Goal: Transaction & Acquisition: Purchase product/service

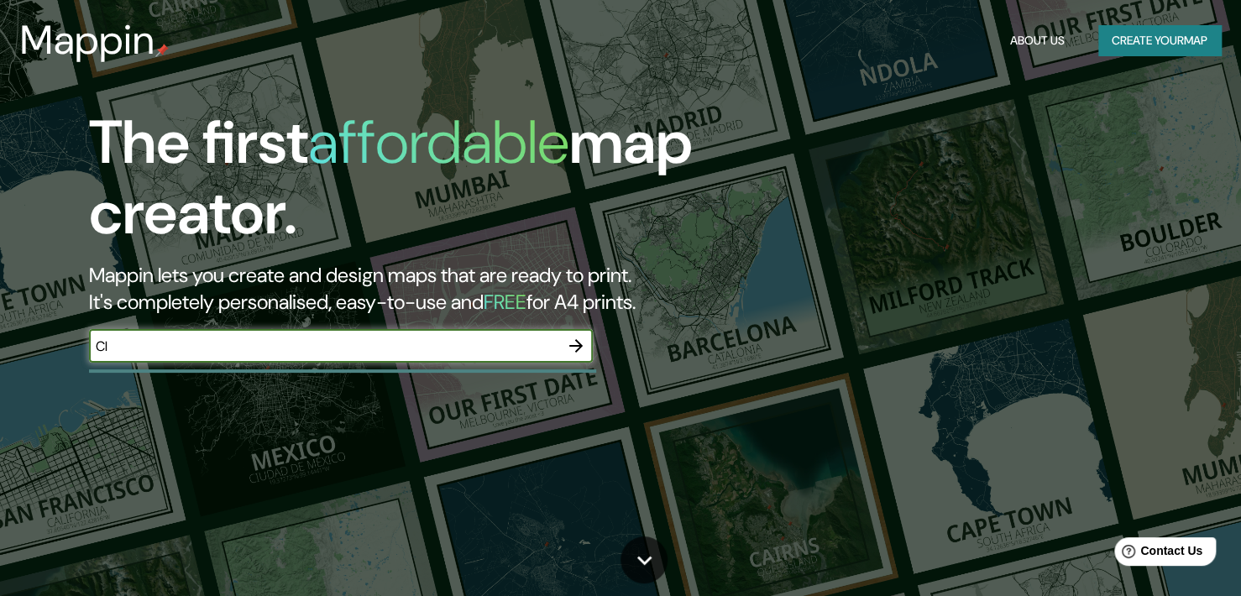
type input "C"
click at [275, 349] on input "Cali Colomb" at bounding box center [324, 346] width 470 height 19
type input "Cali [GEOGRAPHIC_DATA]"
click at [578, 341] on icon "button" at bounding box center [576, 346] width 20 height 20
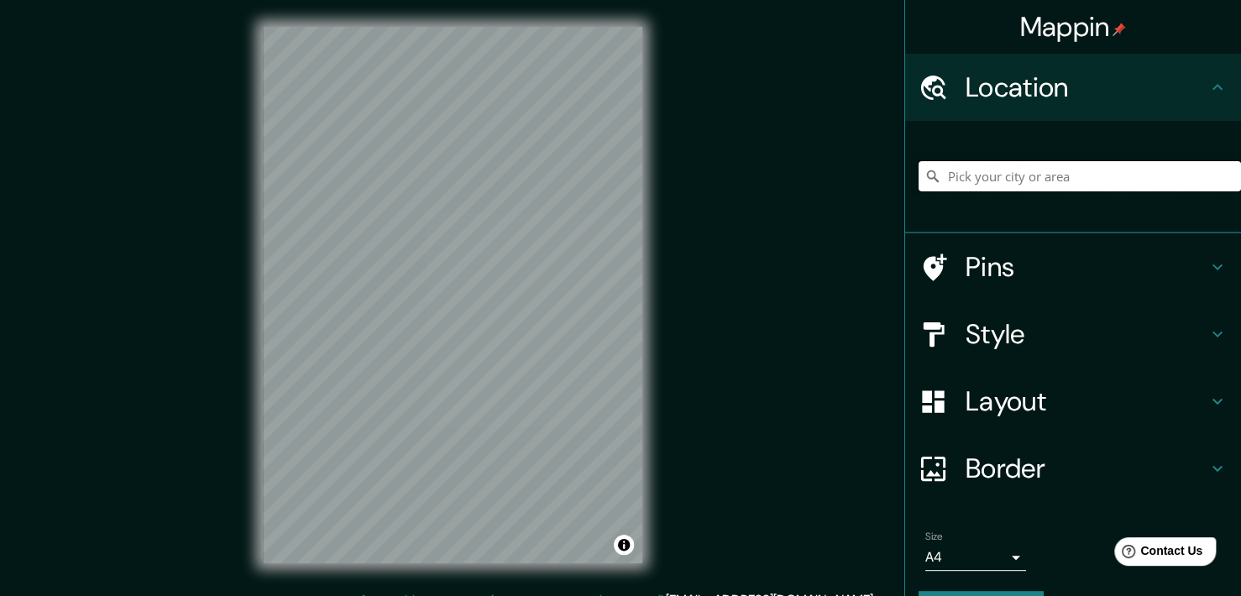
click at [1013, 179] on input "Pick your city or area" at bounding box center [1080, 176] width 323 height 30
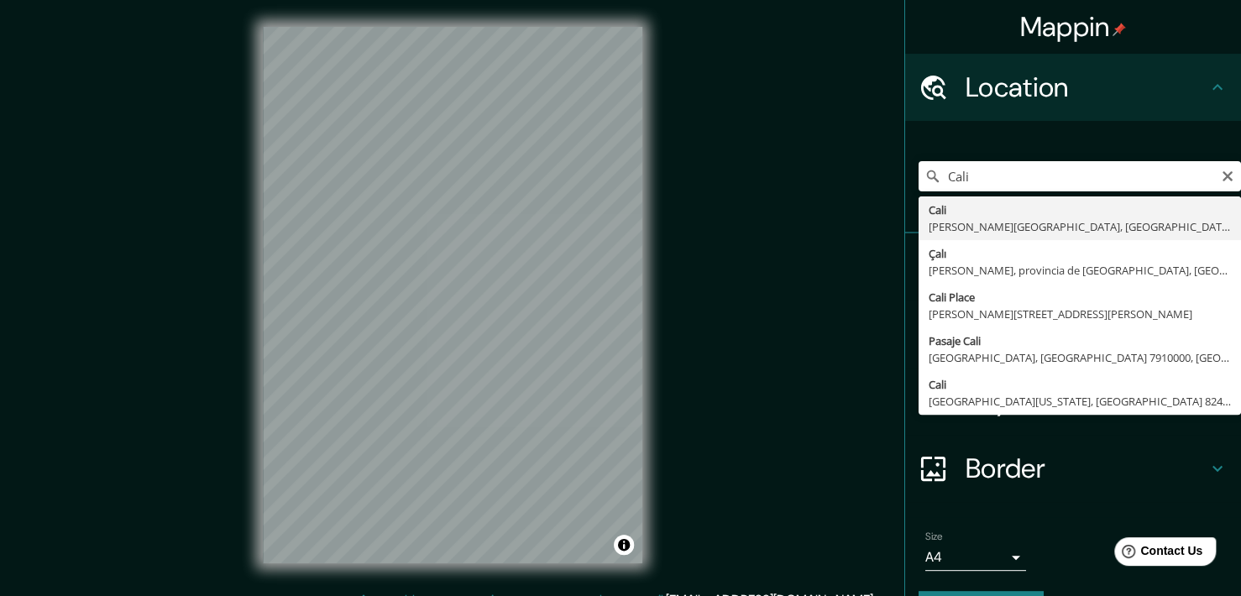
type input "[GEOGRAPHIC_DATA], [PERSON_NAME][GEOGRAPHIC_DATA], [GEOGRAPHIC_DATA]"
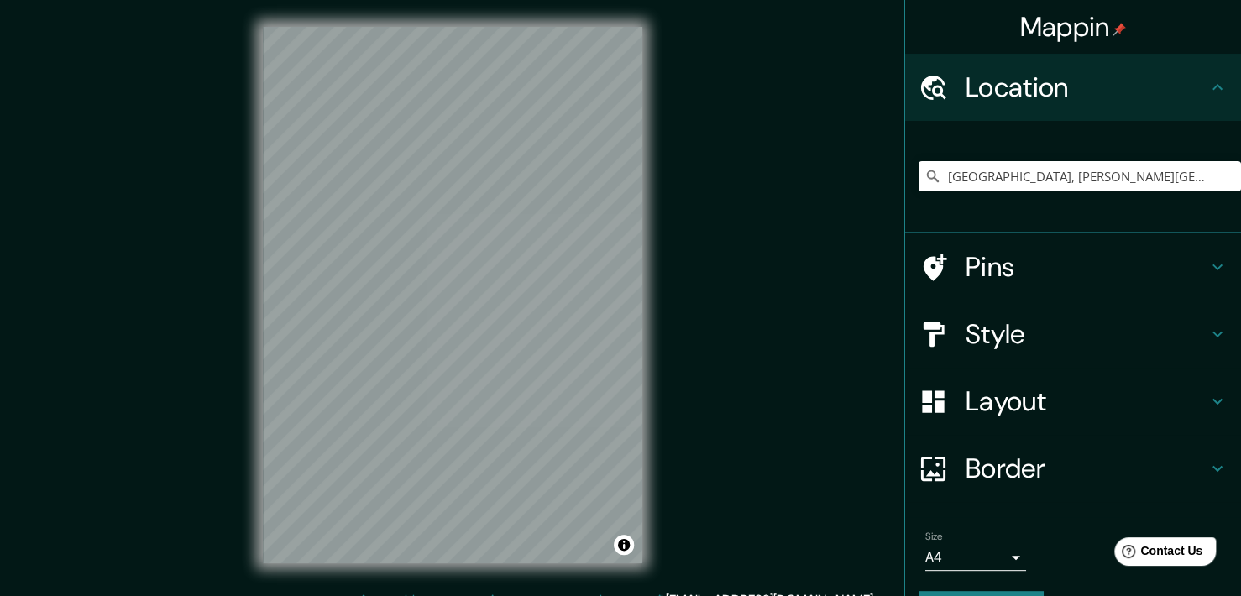
click at [1022, 321] on h4 "Style" at bounding box center [1087, 334] width 242 height 34
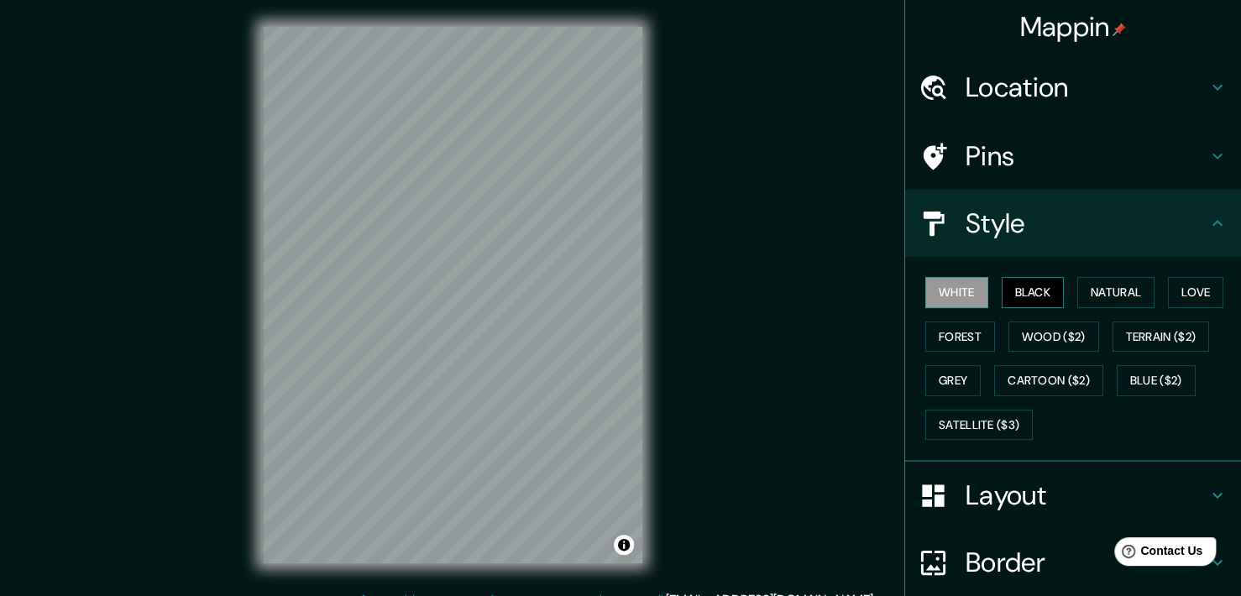
click at [1019, 286] on button "Black" at bounding box center [1033, 292] width 63 height 31
click at [1094, 287] on button "Natural" at bounding box center [1116, 292] width 77 height 31
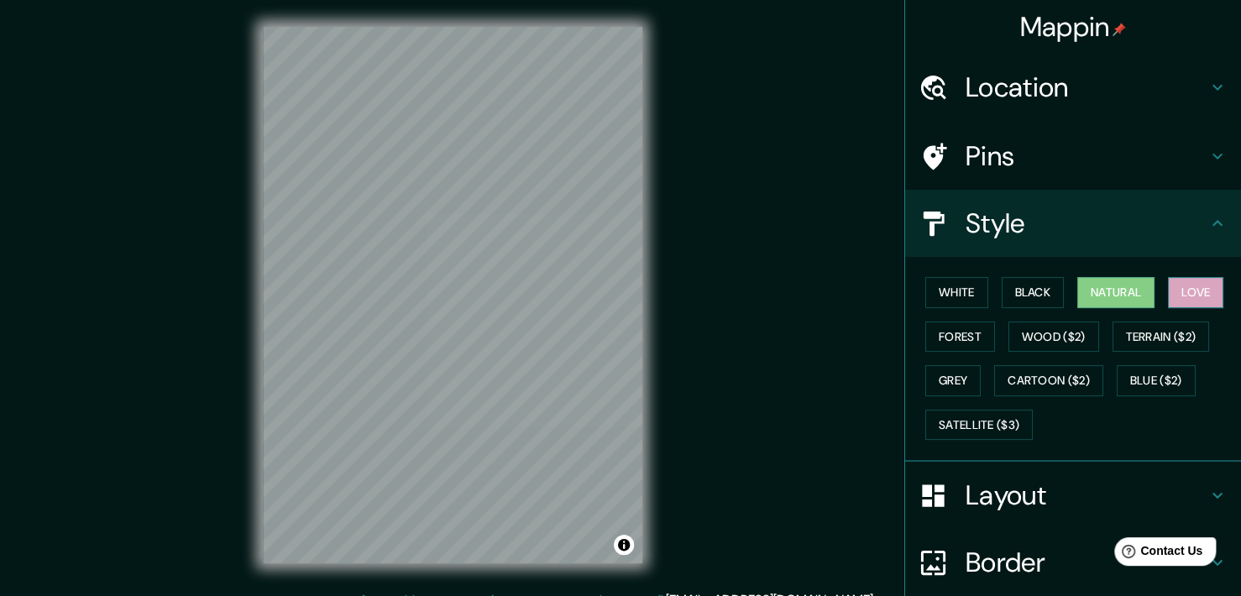
click at [1168, 281] on button "Love" at bounding box center [1195, 292] width 55 height 31
click at [960, 327] on button "Forest" at bounding box center [961, 337] width 70 height 31
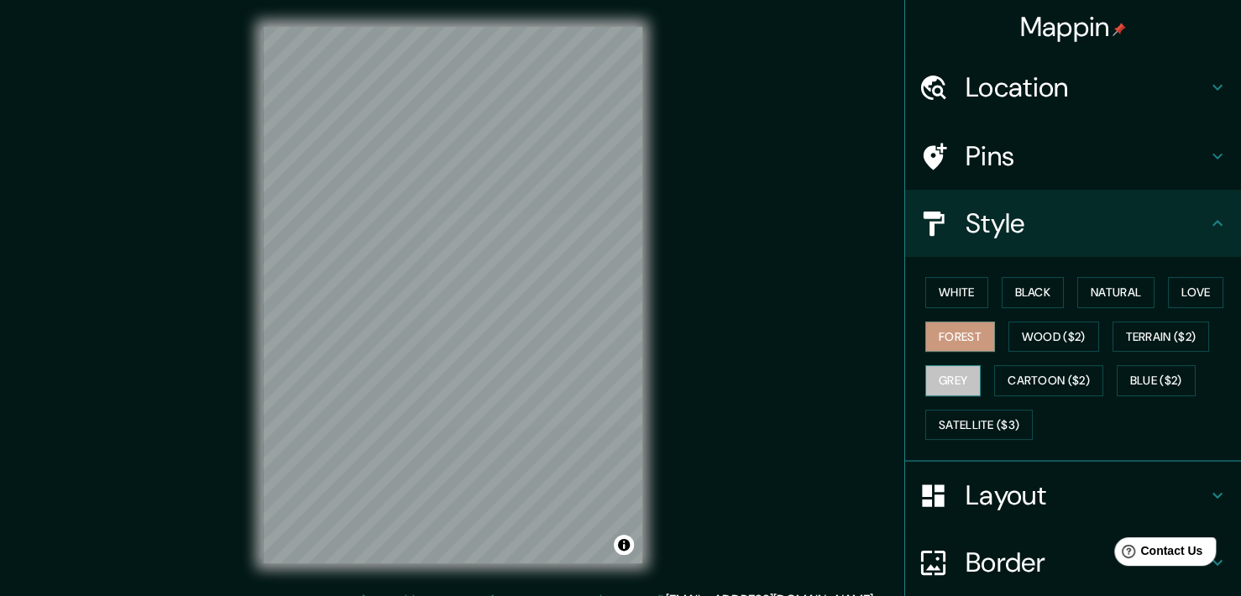
click at [947, 367] on button "Grey" at bounding box center [953, 380] width 55 height 31
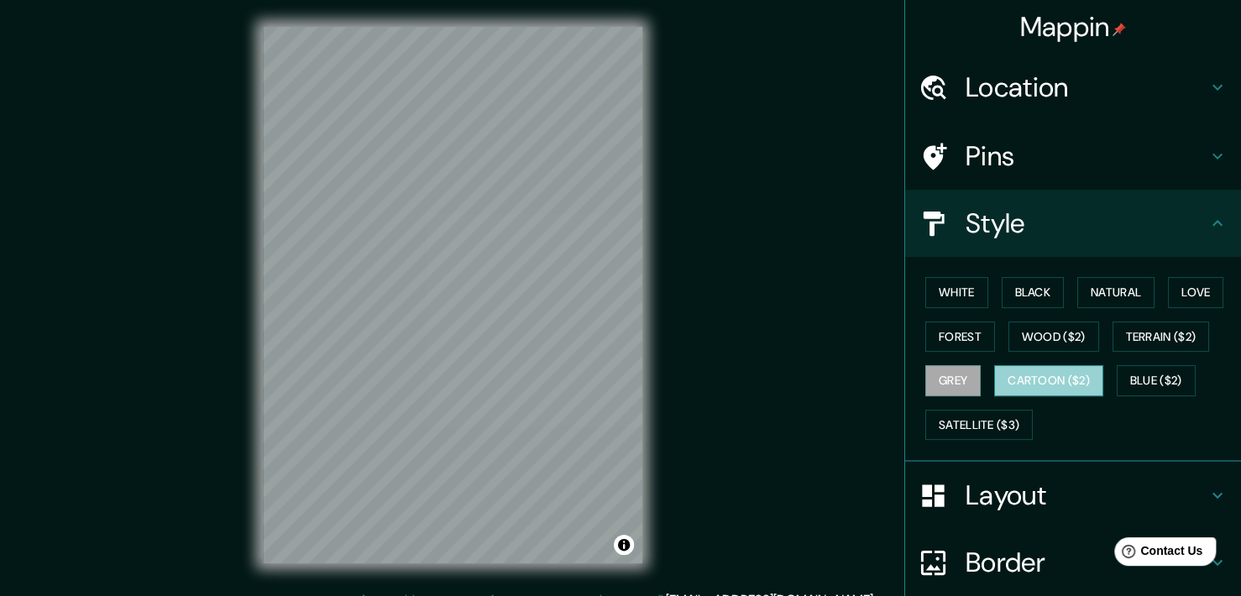
click at [1035, 366] on button "Cartoon ($2)" at bounding box center [1048, 380] width 109 height 31
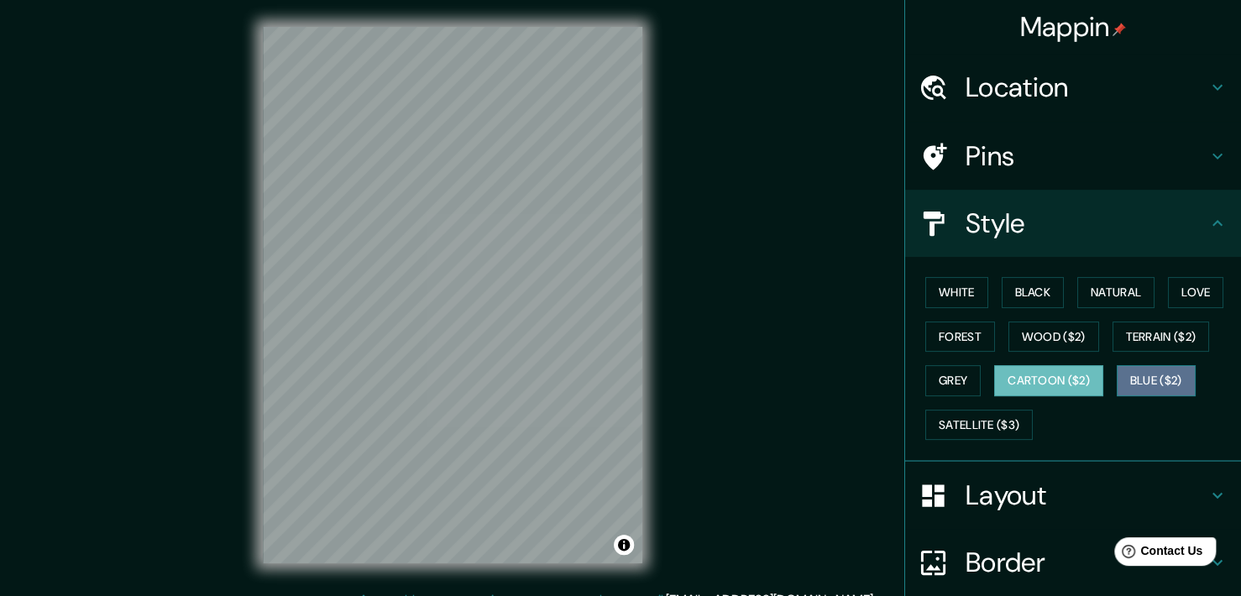
click at [1127, 367] on button "Blue ($2)" at bounding box center [1156, 380] width 79 height 31
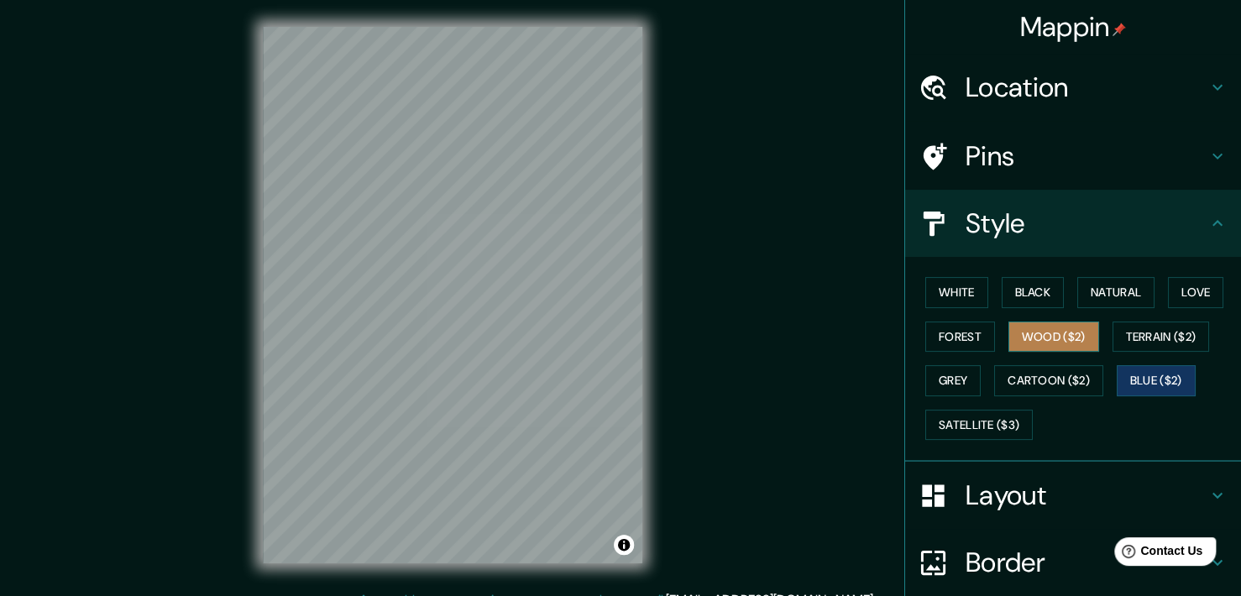
click at [1018, 330] on button "Wood ($2)" at bounding box center [1054, 337] width 91 height 31
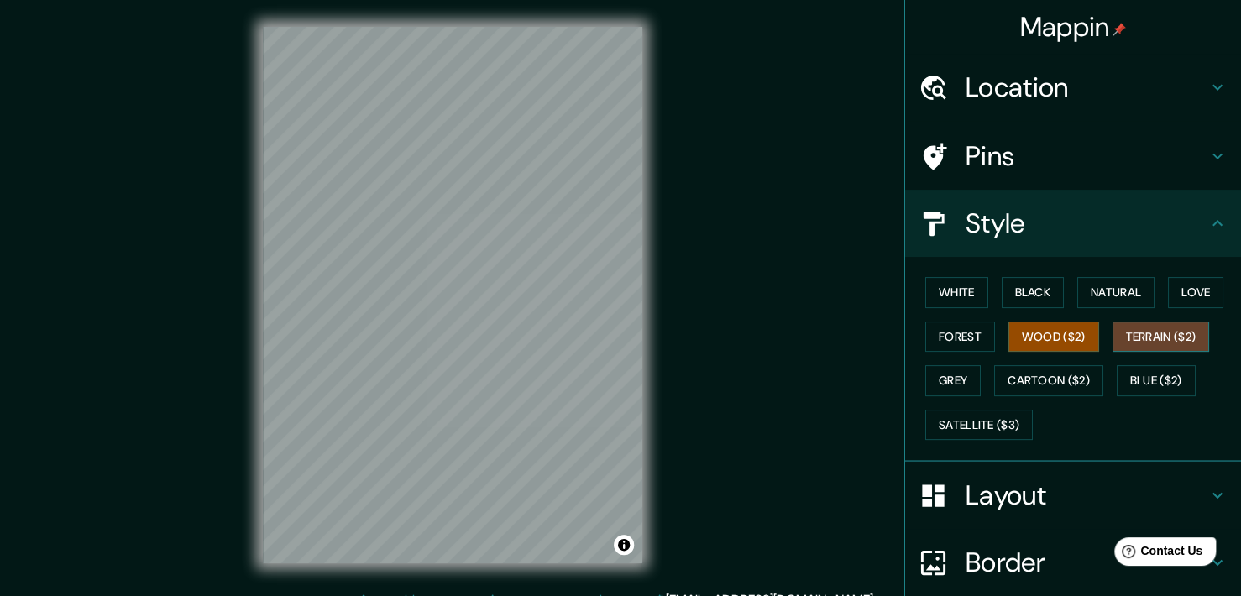
click at [1128, 341] on button "Terrain ($2)" at bounding box center [1161, 337] width 97 height 31
click at [1105, 284] on button "Natural" at bounding box center [1116, 292] width 77 height 31
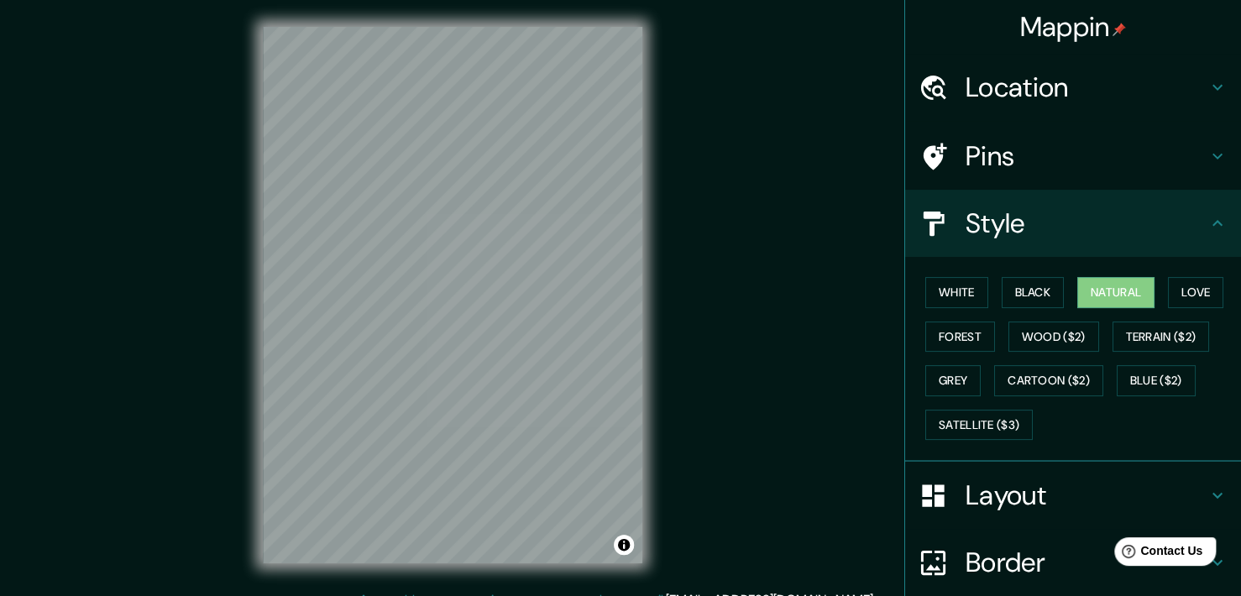
click at [1079, 83] on h4 "Location" at bounding box center [1087, 88] width 242 height 34
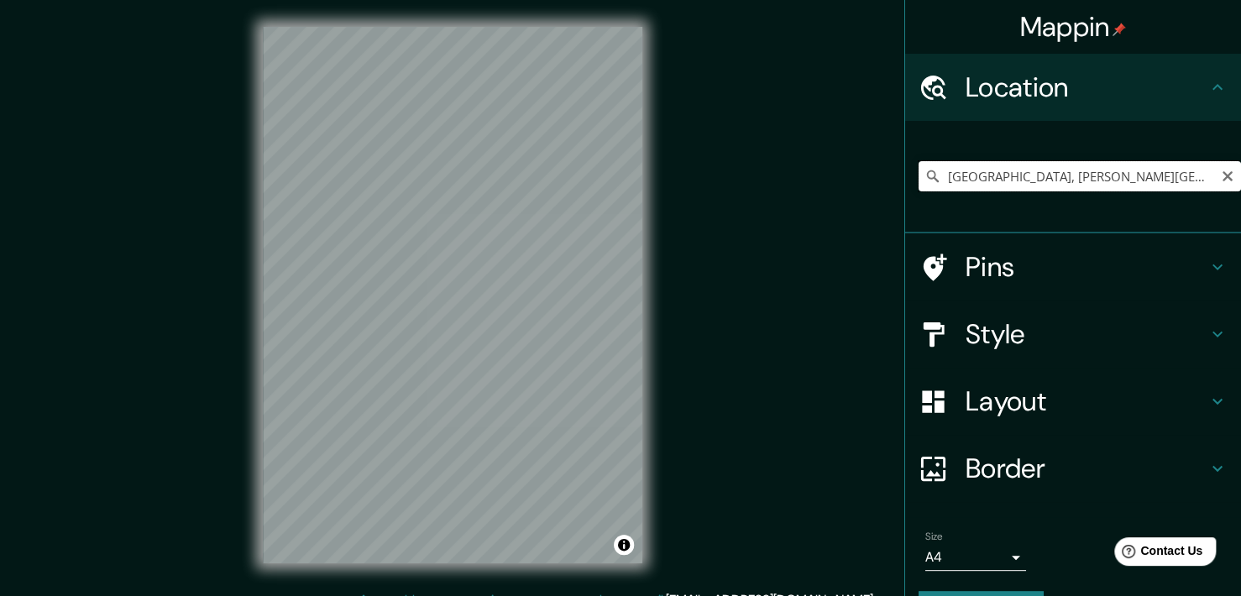
click at [1125, 173] on input "[GEOGRAPHIC_DATA], [PERSON_NAME][GEOGRAPHIC_DATA], [GEOGRAPHIC_DATA]" at bounding box center [1080, 176] width 323 height 30
click at [934, 172] on input "[GEOGRAPHIC_DATA], [PERSON_NAME][GEOGRAPHIC_DATA], [GEOGRAPHIC_DATA]" at bounding box center [1080, 176] width 323 height 30
paste input "[GEOGRAPHIC_DATA] con [GEOGRAPHIC_DATA]"
type input "[STREET_ADDRESS][PERSON_NAME]"
click at [700, 118] on div "Mappin Location [GEOGRAPHIC_DATA], [PERSON_NAME][GEOGRAPHIC_DATA], [GEOGRAPHIC_…" at bounding box center [620, 308] width 1241 height 617
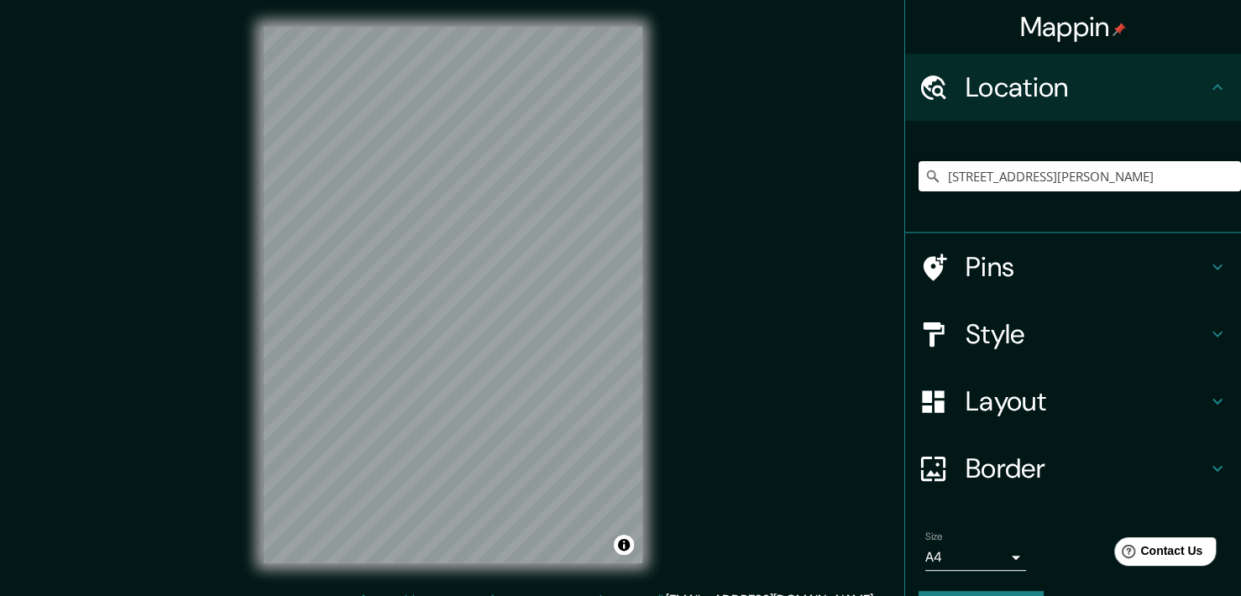
click at [726, 497] on div "Mappin Location [GEOGRAPHIC_DATA], [PERSON_NAME][GEOGRAPHIC_DATA], [GEOGRAPHIC_…" at bounding box center [620, 308] width 1241 height 617
click at [652, 393] on div "© Mapbox © OpenStreetMap Improve this map" at bounding box center [452, 295] width 433 height 590
click at [1198, 170] on input "[STREET_ADDRESS][PERSON_NAME]" at bounding box center [1080, 176] width 323 height 30
click at [1142, 172] on input "[STREET_ADDRESS][PERSON_NAME]" at bounding box center [1080, 176] width 323 height 30
click at [1221, 168] on button "Clear" at bounding box center [1227, 175] width 13 height 16
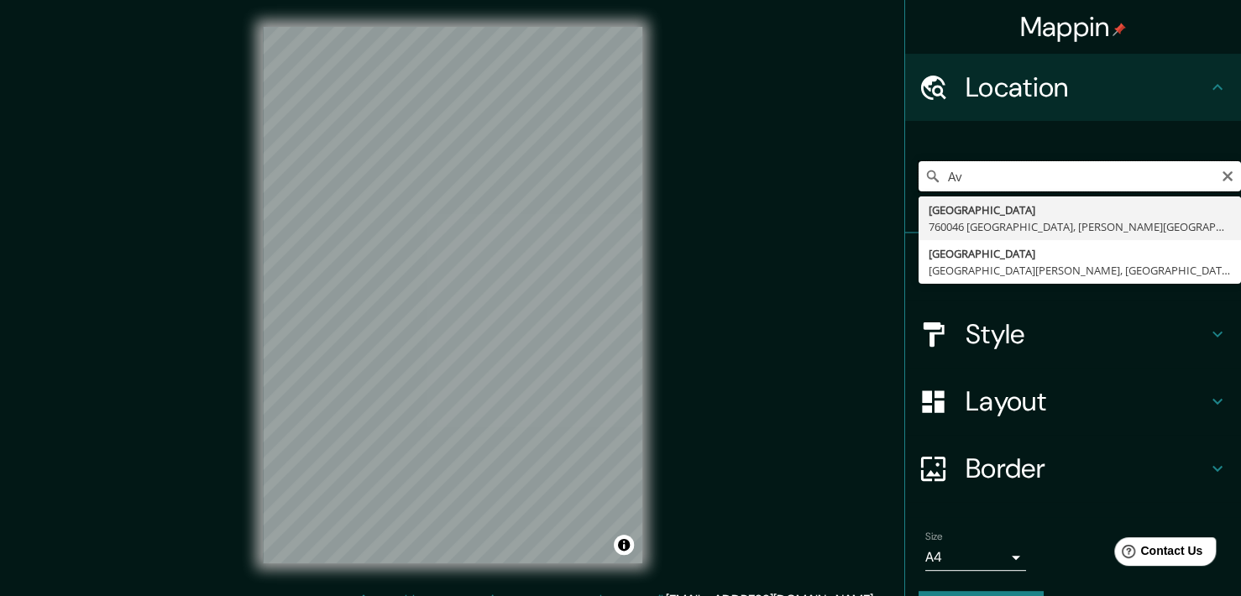
type input "A"
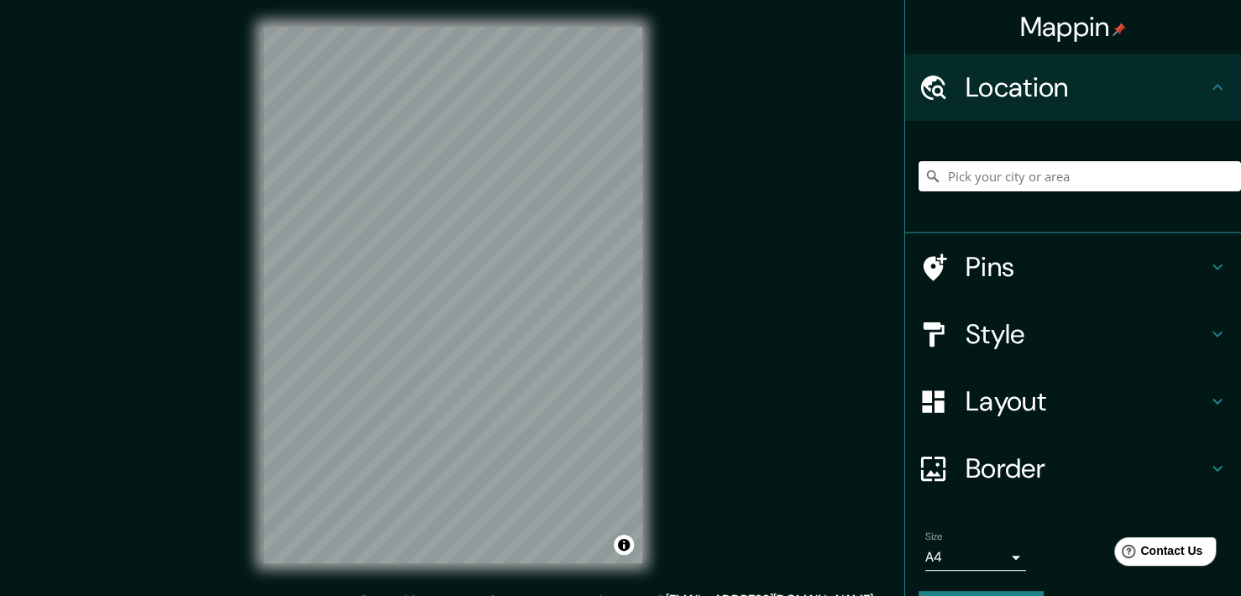
paste input "[GEOGRAPHIC_DATA] con [GEOGRAPHIC_DATA]"
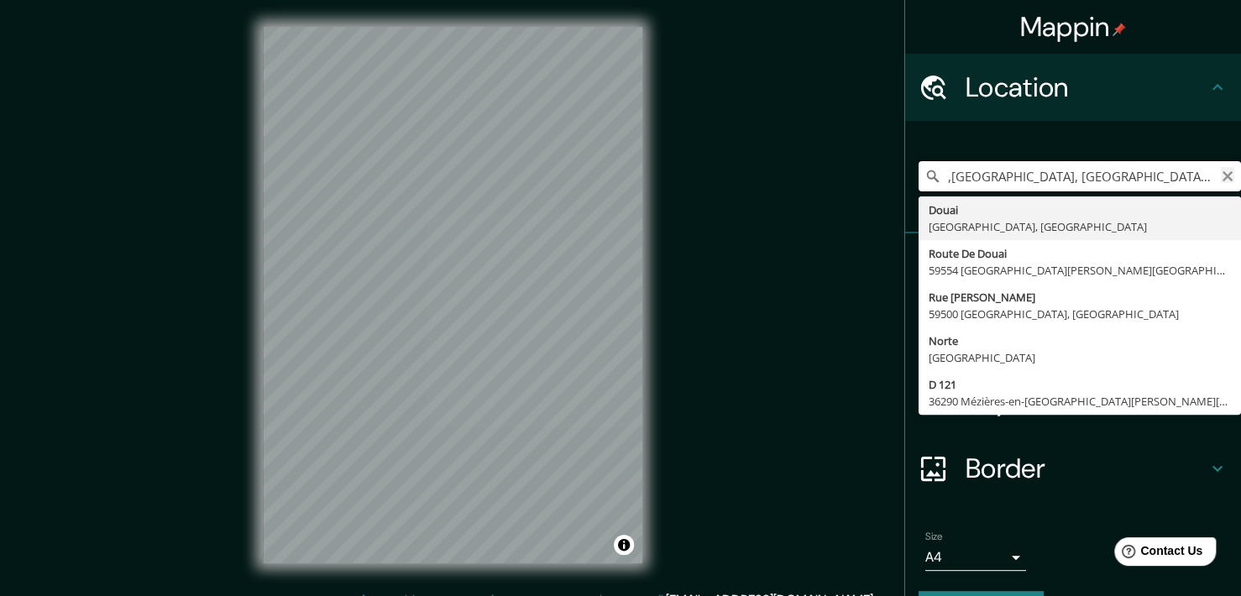
type input ",[GEOGRAPHIC_DATA], [GEOGRAPHIC_DATA], [GEOGRAPHIC_DATA]"
click at [1221, 182] on icon "Clear" at bounding box center [1227, 176] width 13 height 13
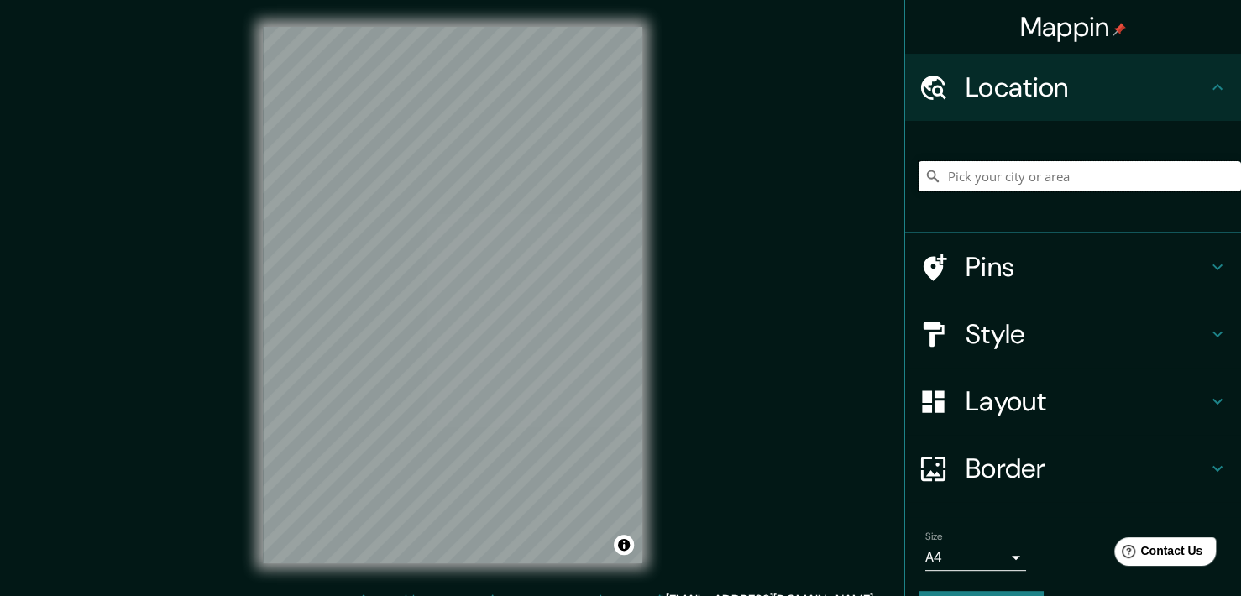
paste input "[GEOGRAPHIC_DATA] con [GEOGRAPHIC_DATA]"
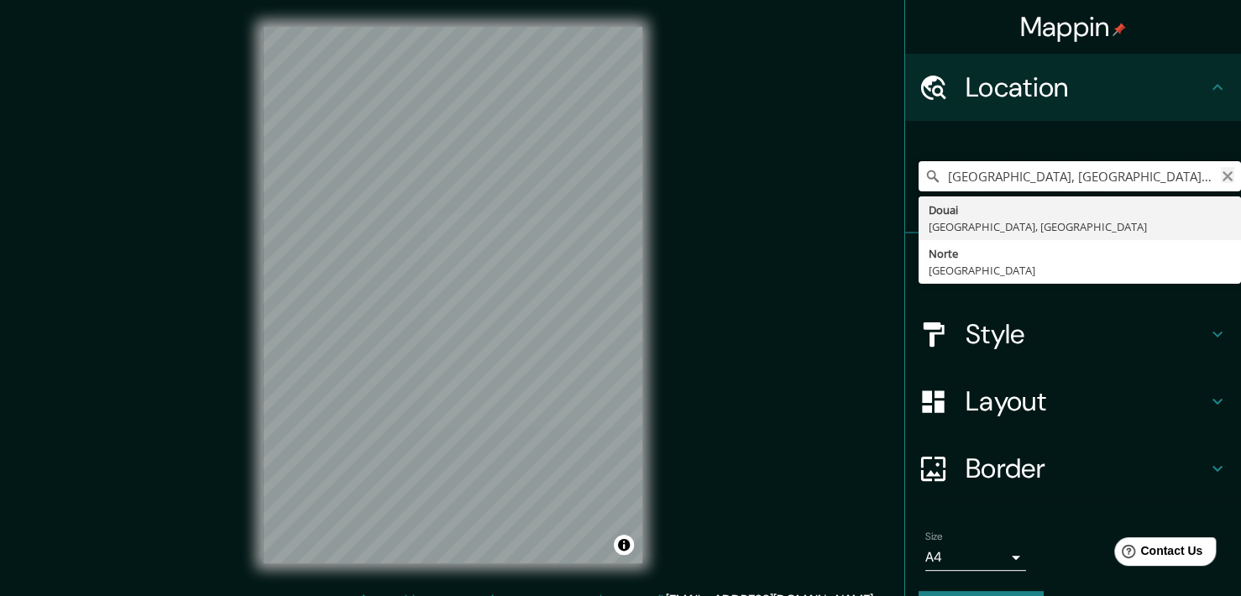
type input "[GEOGRAPHIC_DATA], [GEOGRAPHIC_DATA], [GEOGRAPHIC_DATA]"
click at [1221, 176] on icon "Clear" at bounding box center [1227, 176] width 13 height 13
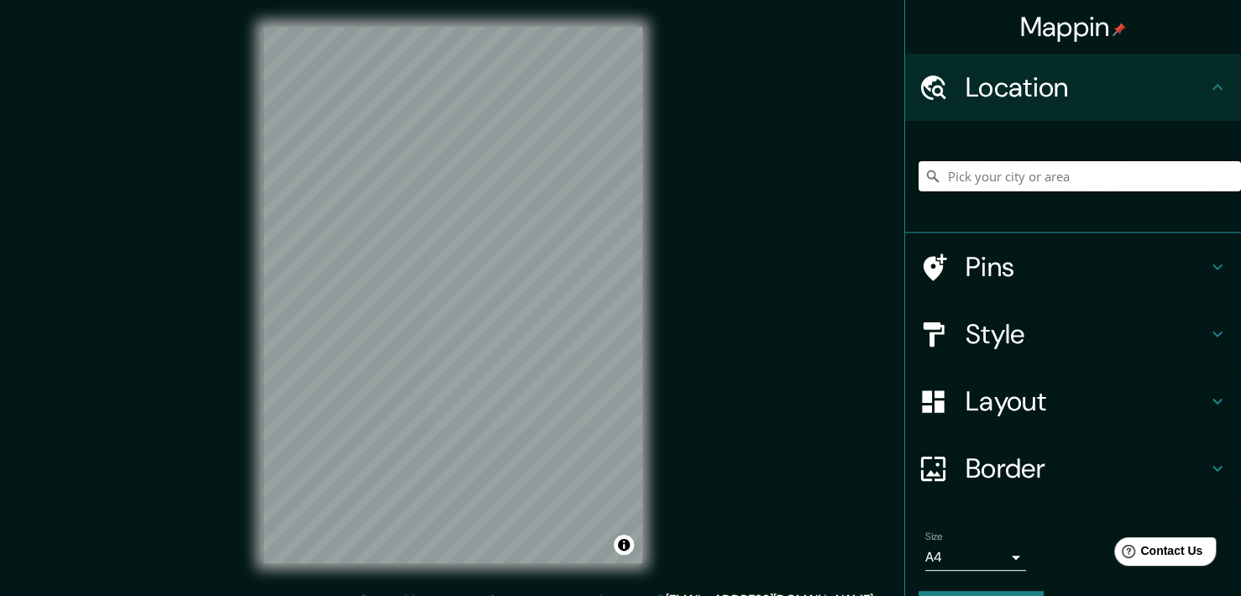
click at [1083, 176] on input "Pick your city or area" at bounding box center [1080, 176] width 323 height 30
click at [1083, 177] on input "Pick your city or area" at bounding box center [1080, 176] width 323 height 30
paste input "[GEOGRAPHIC_DATA] con [GEOGRAPHIC_DATA]"
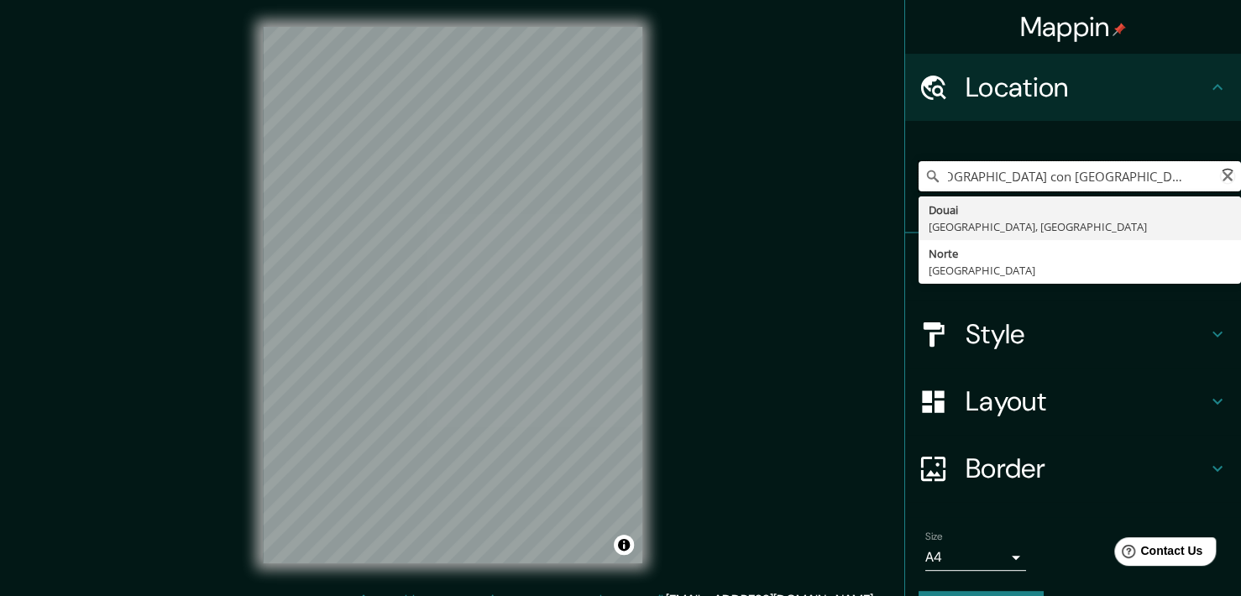
scroll to position [0, 31]
click at [1141, 176] on input "[GEOGRAPHIC_DATA] con [GEOGRAPHIC_DATA],[GEOGRAPHIC_DATA]" at bounding box center [1080, 176] width 323 height 30
click at [1144, 177] on input "[GEOGRAPHIC_DATA] con [GEOGRAPHIC_DATA],[GEOGRAPHIC_DATA]" at bounding box center [1080, 176] width 323 height 30
click at [1194, 179] on input "[GEOGRAPHIC_DATA] con [GEOGRAPHIC_DATA], [GEOGRAPHIC_DATA]" at bounding box center [1080, 176] width 323 height 30
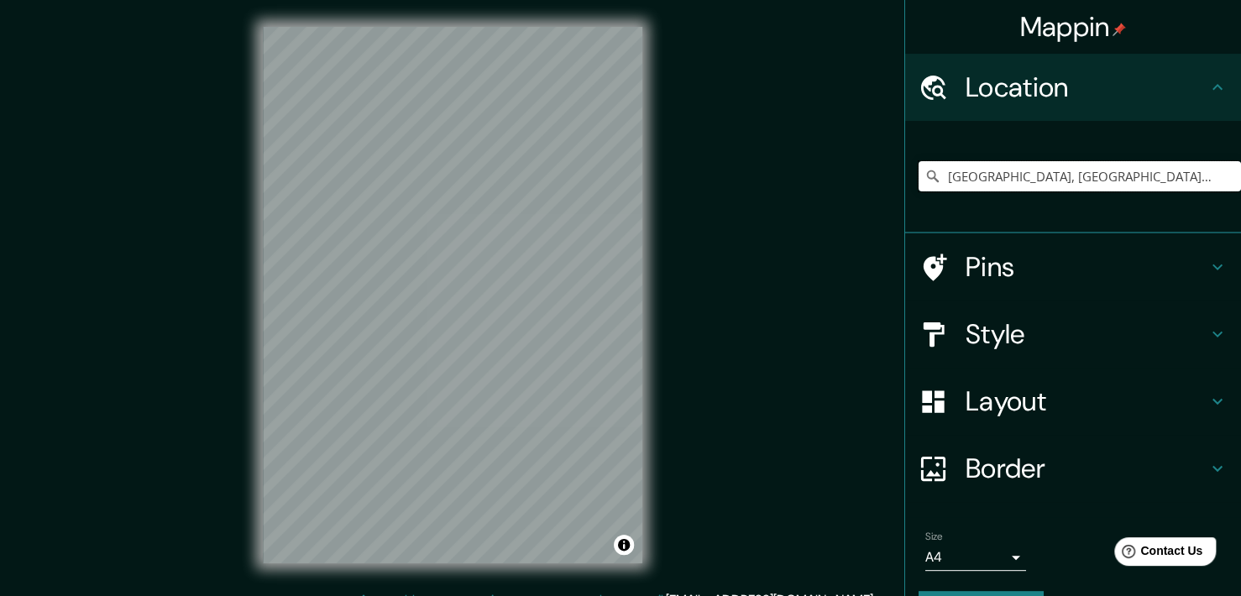
click at [1194, 178] on input "[GEOGRAPHIC_DATA], [GEOGRAPHIC_DATA], [GEOGRAPHIC_DATA]" at bounding box center [1080, 176] width 323 height 30
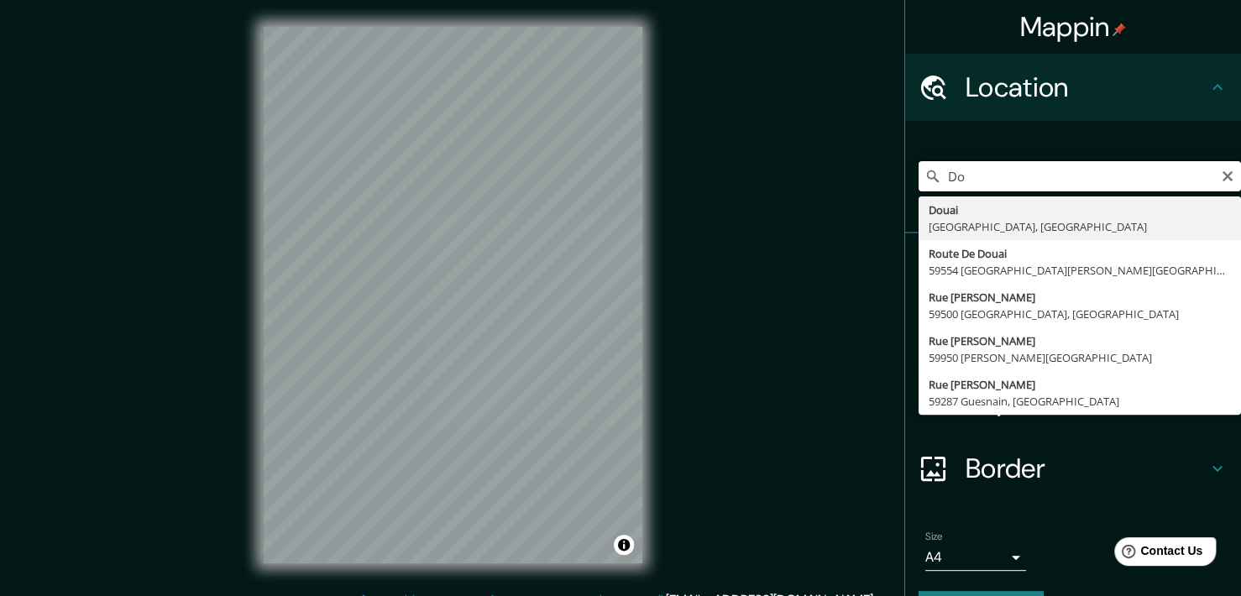
type input "D"
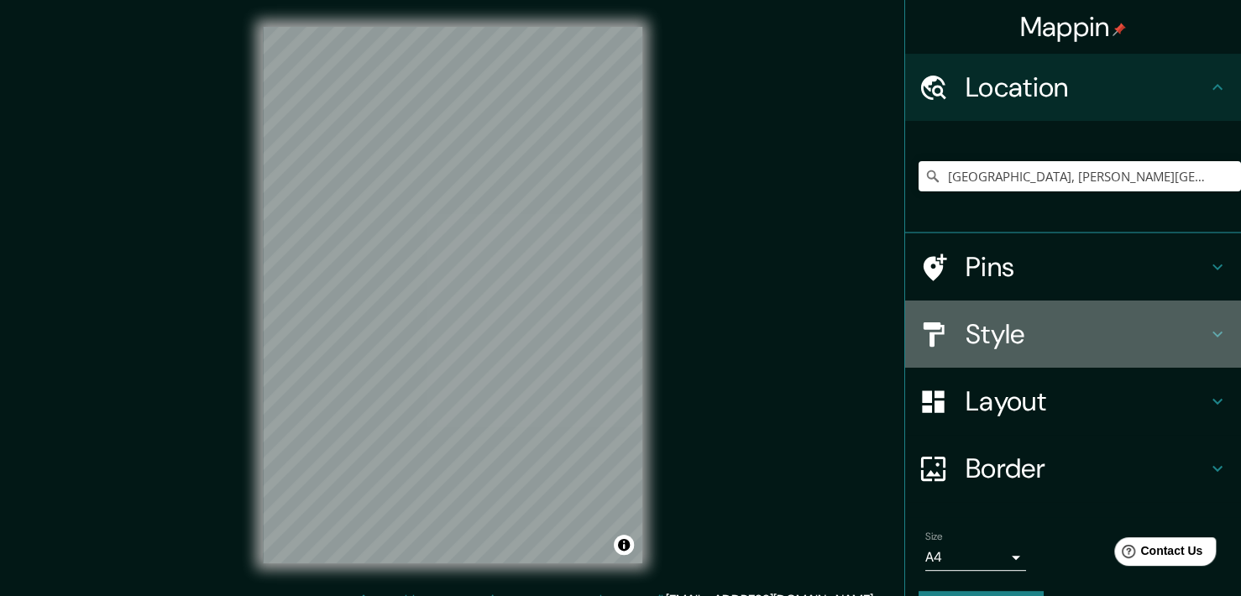
click at [1040, 328] on h4 "Style" at bounding box center [1087, 334] width 242 height 34
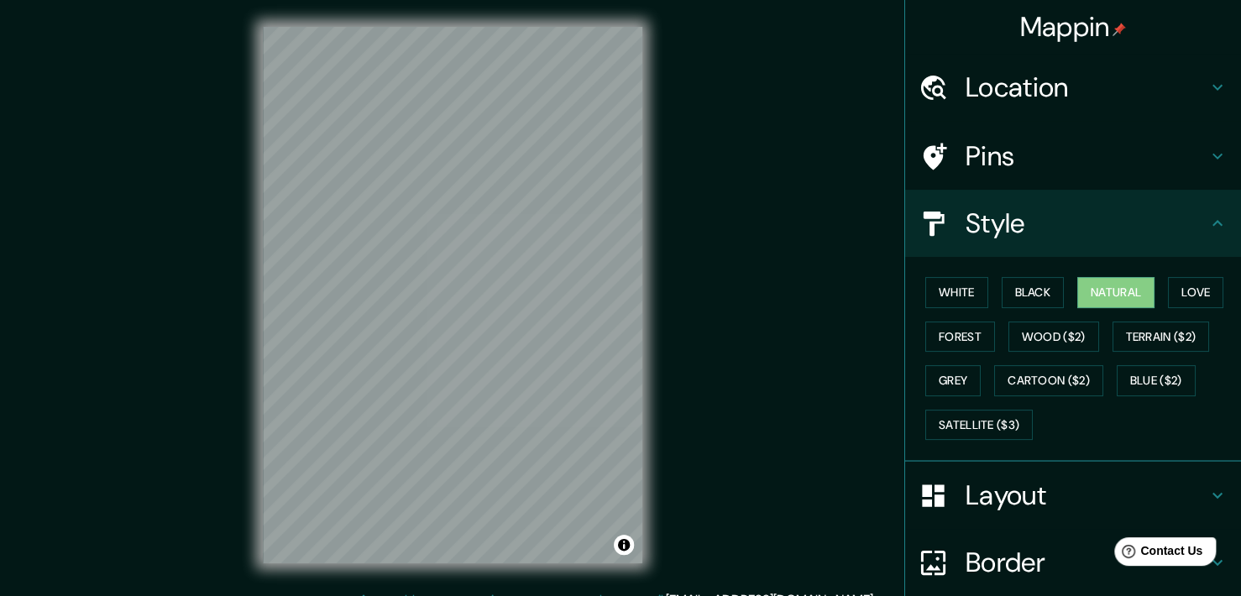
click at [1079, 215] on h4 "Style" at bounding box center [1087, 224] width 242 height 34
click at [1092, 483] on h4 "Layout" at bounding box center [1087, 496] width 242 height 34
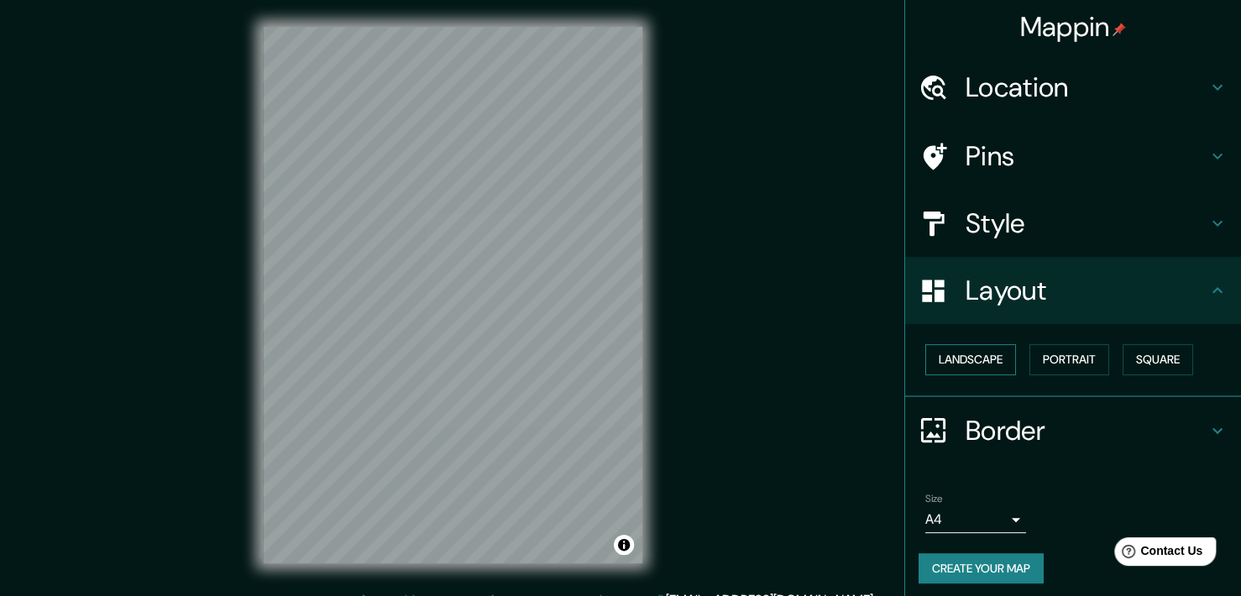
click at [978, 357] on button "Landscape" at bounding box center [971, 359] width 91 height 31
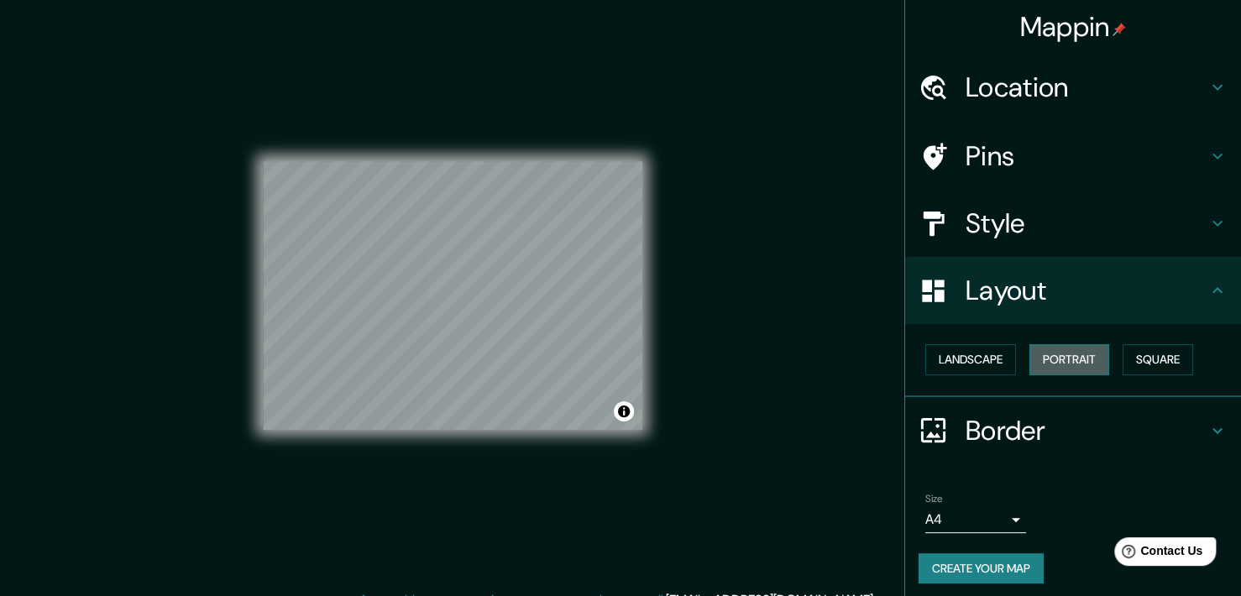
click at [1039, 350] on button "Portrait" at bounding box center [1070, 359] width 80 height 31
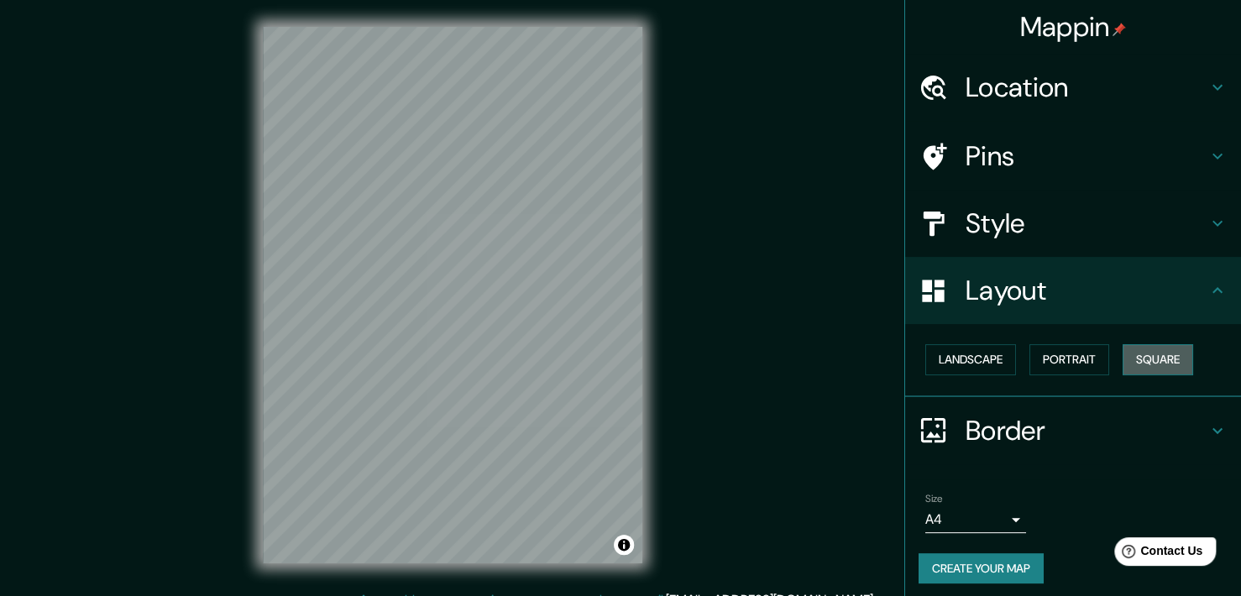
click at [1128, 349] on button "Square" at bounding box center [1158, 359] width 71 height 31
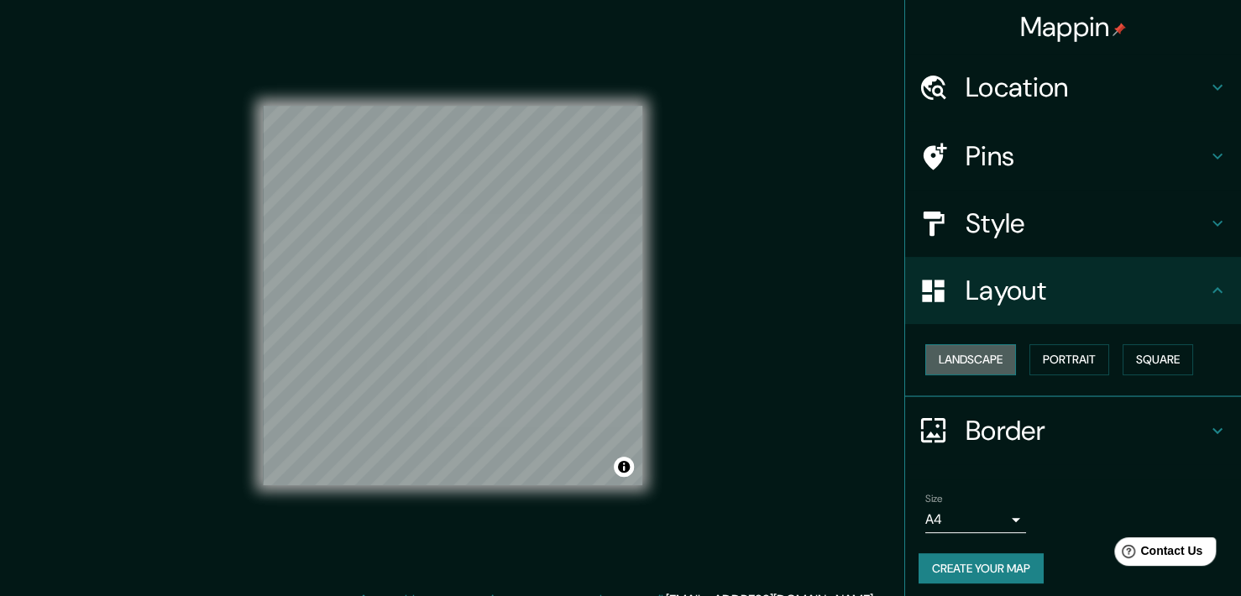
click at [947, 370] on button "Landscape" at bounding box center [971, 359] width 91 height 31
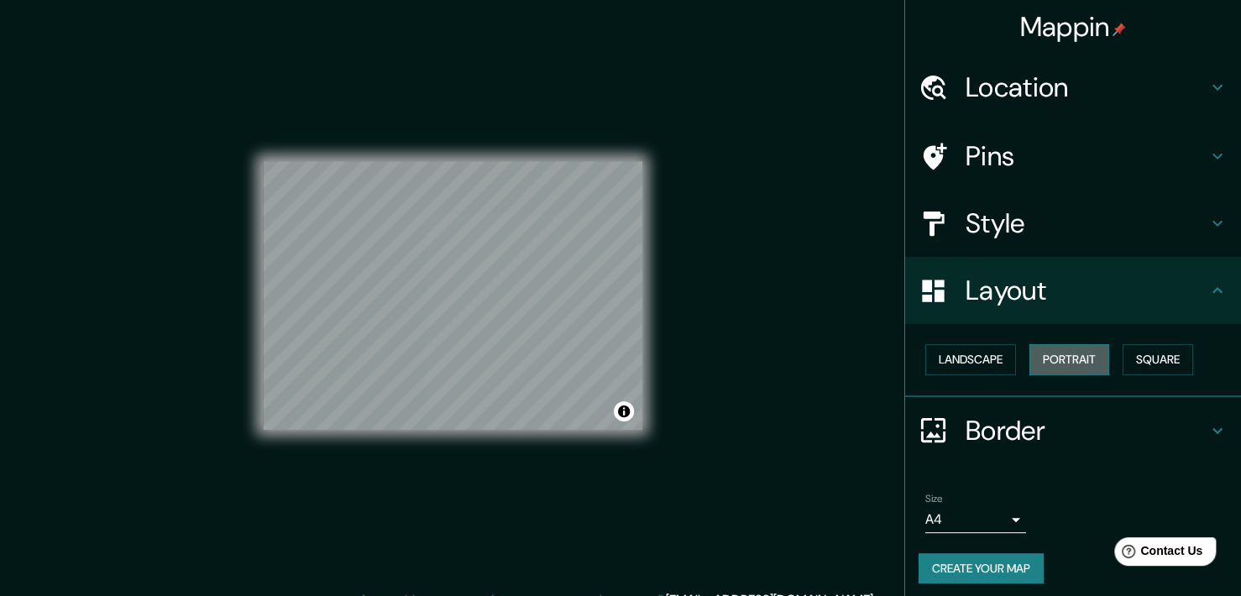
click at [1067, 353] on button "Portrait" at bounding box center [1070, 359] width 80 height 31
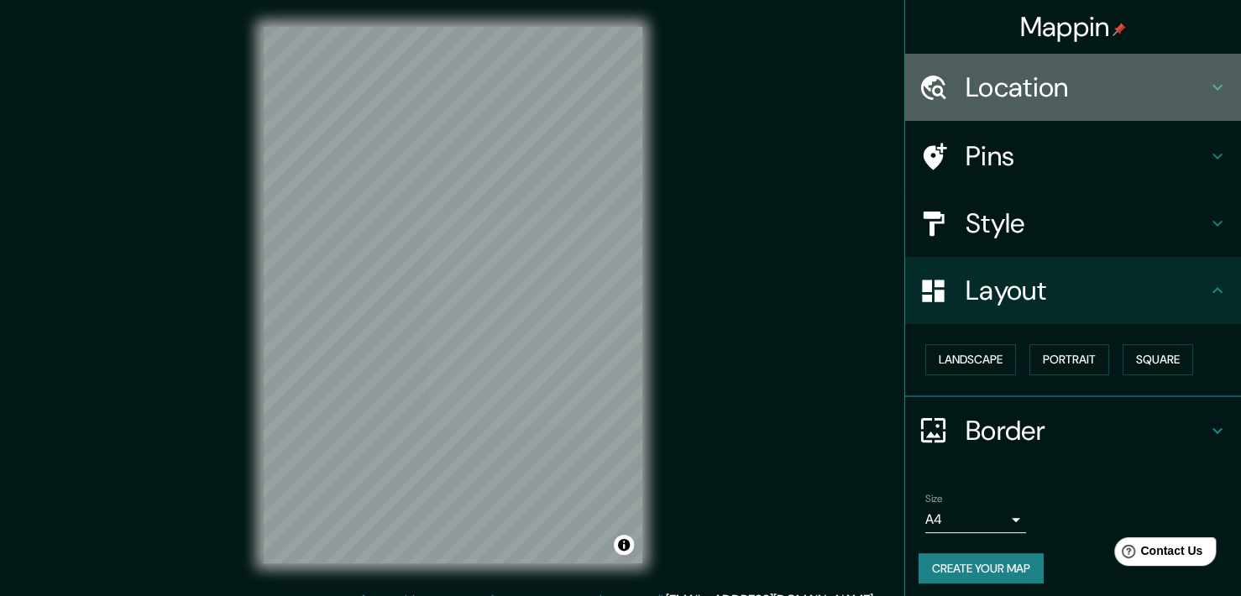
click at [1045, 92] on h4 "Location" at bounding box center [1087, 88] width 242 height 34
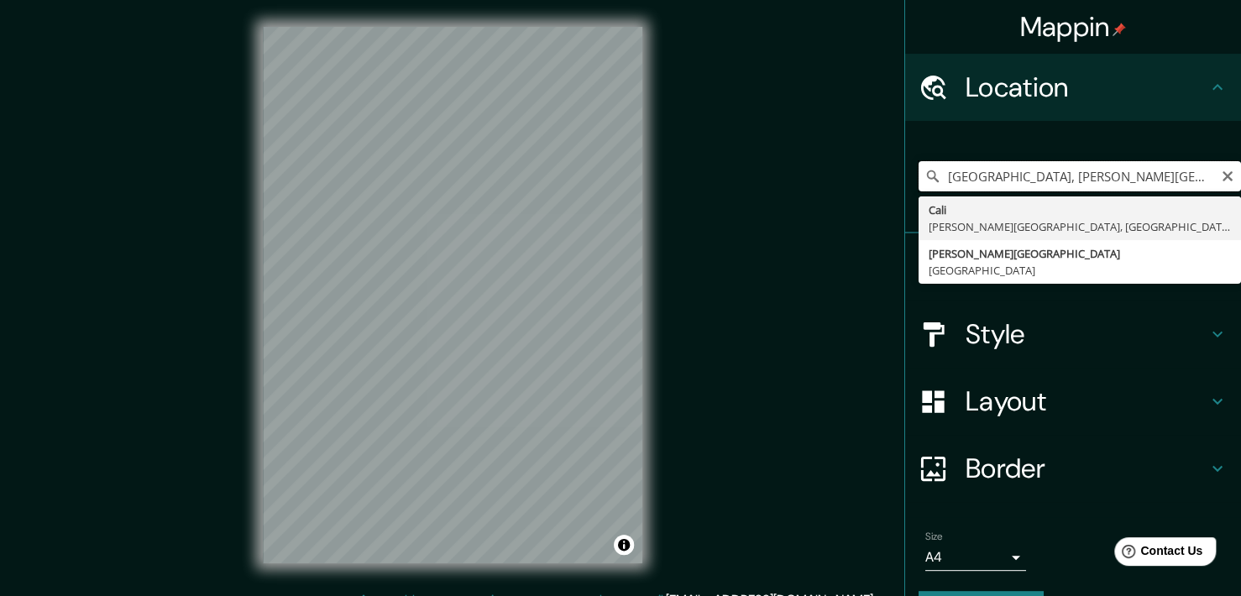
click at [931, 176] on input "[GEOGRAPHIC_DATA], [PERSON_NAME][GEOGRAPHIC_DATA], [GEOGRAPHIC_DATA]" at bounding box center [1080, 176] width 323 height 30
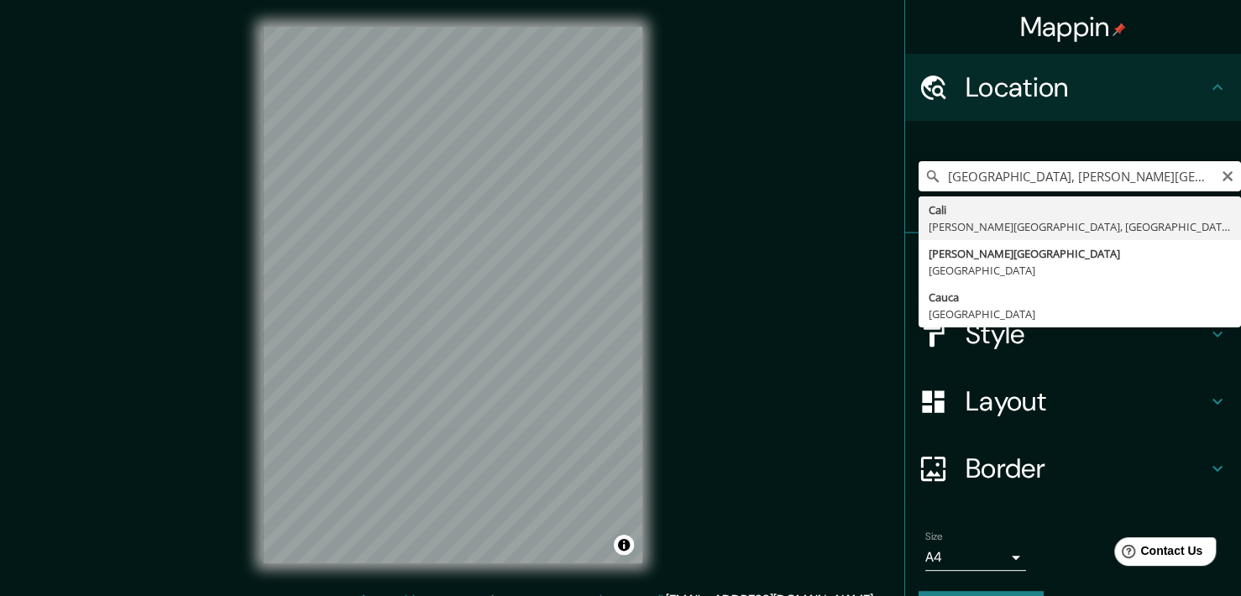
paste input "[GEOGRAPHIC_DATA] con [GEOGRAPHIC_DATA]"
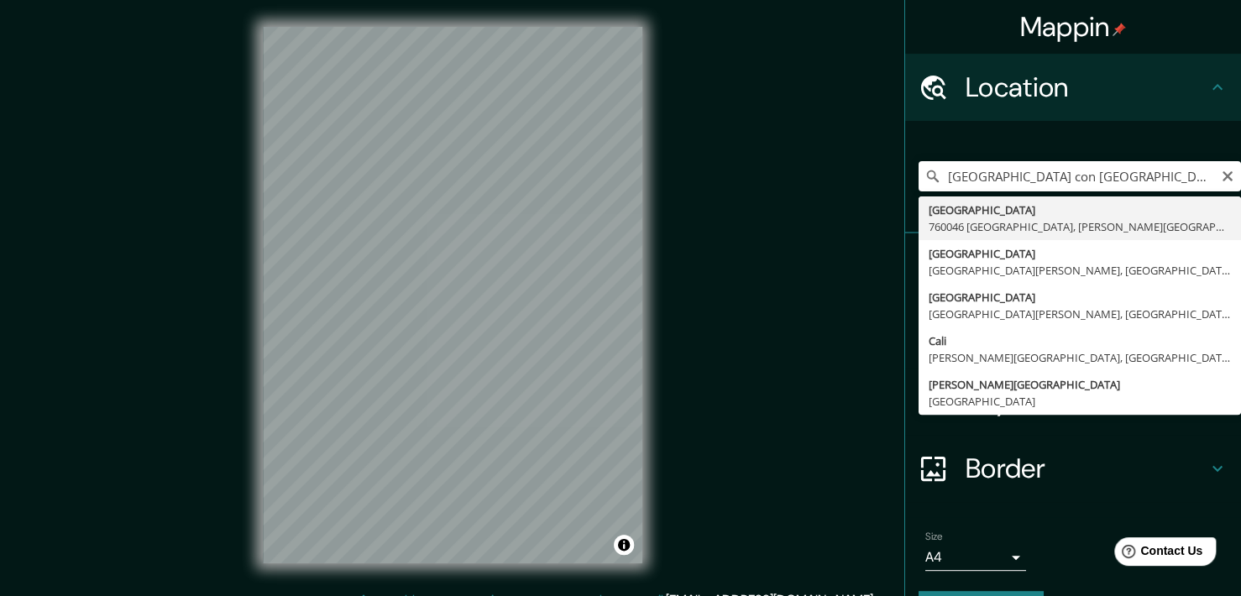
type input "[STREET_ADDRESS][PERSON_NAME]"
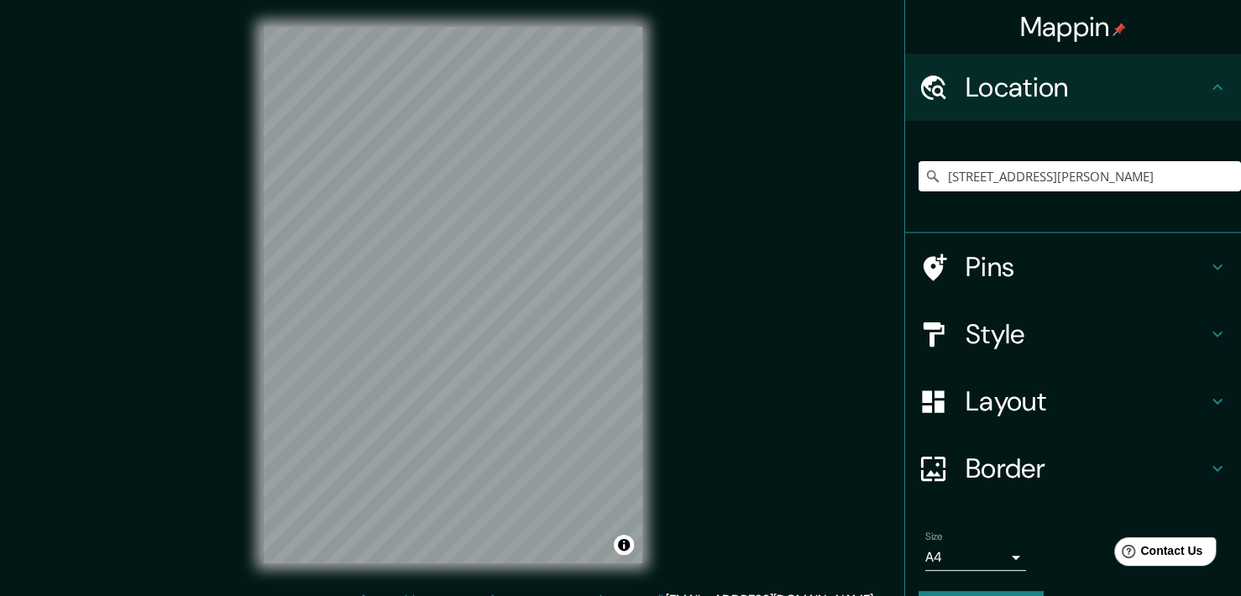
click at [434, 595] on html "Mappin Location [GEOGRAPHIC_DATA] [GEOGRAPHIC_DATA], [PERSON_NAME][GEOGRAPHIC_D…" at bounding box center [620, 298] width 1241 height 596
click at [560, 0] on html "Mappin Location [GEOGRAPHIC_DATA] [GEOGRAPHIC_DATA], [PERSON_NAME][GEOGRAPHIC_D…" at bounding box center [620, 298] width 1241 height 596
click at [245, 370] on div "© Mapbox © OpenStreetMap Improve this map" at bounding box center [452, 295] width 433 height 590
click at [393, 565] on div "© Mapbox © OpenStreetMap Improve this map" at bounding box center [452, 295] width 433 height 590
click at [299, 595] on html "Mappin Location [GEOGRAPHIC_DATA] [GEOGRAPHIC_DATA], [PERSON_NAME][GEOGRAPHIC_D…" at bounding box center [620, 298] width 1241 height 596
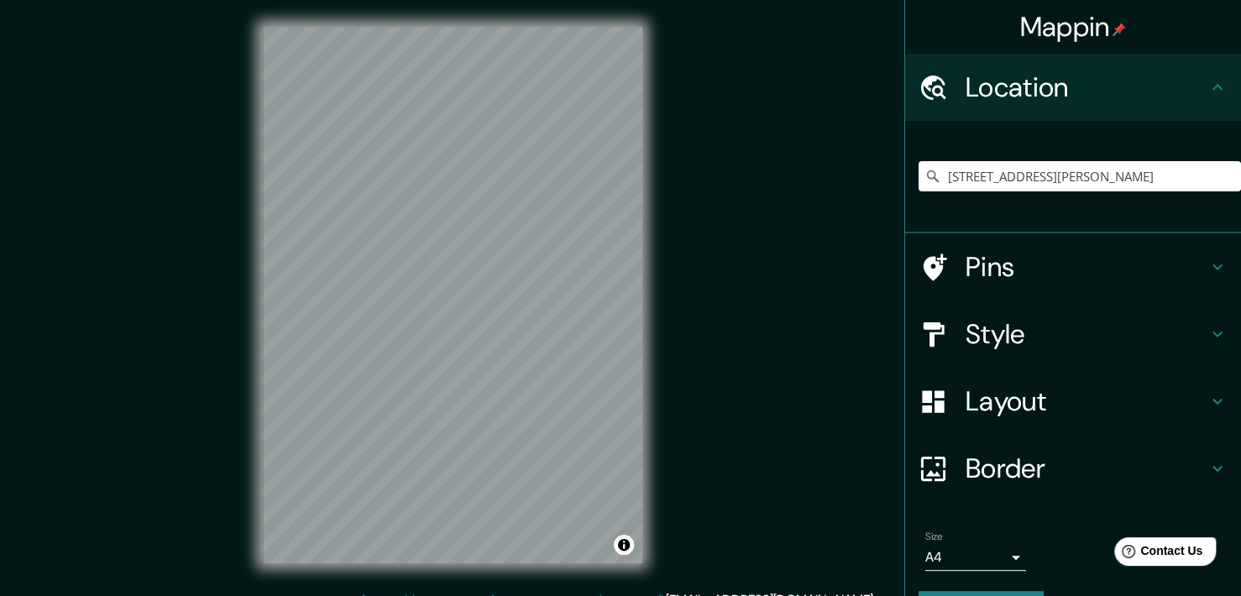
click at [253, 347] on div "© Mapbox © OpenStreetMap Improve this map" at bounding box center [452, 295] width 433 height 590
click at [779, 11] on div "Mappin Location [GEOGRAPHIC_DATA] [GEOGRAPHIC_DATA], [PERSON_NAME][GEOGRAPHIC_D…" at bounding box center [620, 308] width 1241 height 617
click at [704, 97] on div "Mappin Location [GEOGRAPHIC_DATA] [GEOGRAPHIC_DATA], [PERSON_NAME][GEOGRAPHIC_D…" at bounding box center [620, 308] width 1241 height 617
click at [373, 0] on html "Mappin Location [GEOGRAPHIC_DATA] [GEOGRAPHIC_DATA], [PERSON_NAME][GEOGRAPHIC_D…" at bounding box center [620, 298] width 1241 height 596
click at [736, 439] on div "Mappin Location [GEOGRAPHIC_DATA] [GEOGRAPHIC_DATA], [PERSON_NAME][GEOGRAPHIC_D…" at bounding box center [620, 308] width 1241 height 617
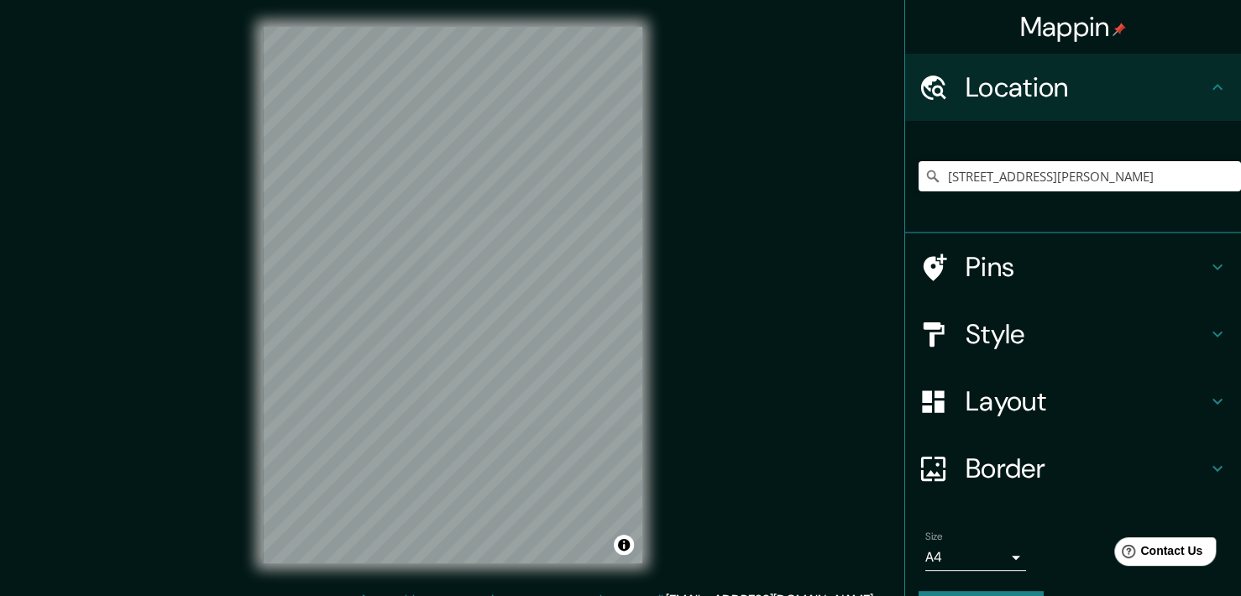
click at [980, 328] on h4 "Style" at bounding box center [1087, 334] width 242 height 34
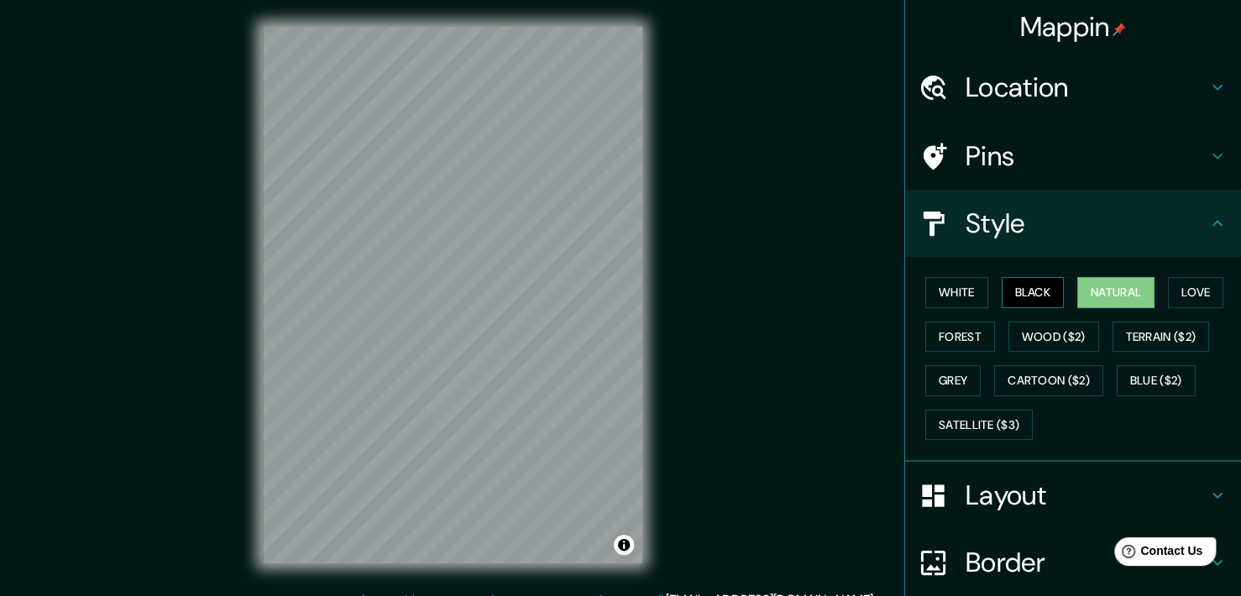
click at [1013, 293] on button "Black" at bounding box center [1033, 292] width 63 height 31
click at [1083, 290] on button "Natural" at bounding box center [1116, 292] width 77 height 31
click at [955, 281] on button "White" at bounding box center [957, 292] width 63 height 31
click at [1107, 286] on button "Natural" at bounding box center [1116, 292] width 77 height 31
